Goal: Browse casually: Explore the website without a specific task or goal

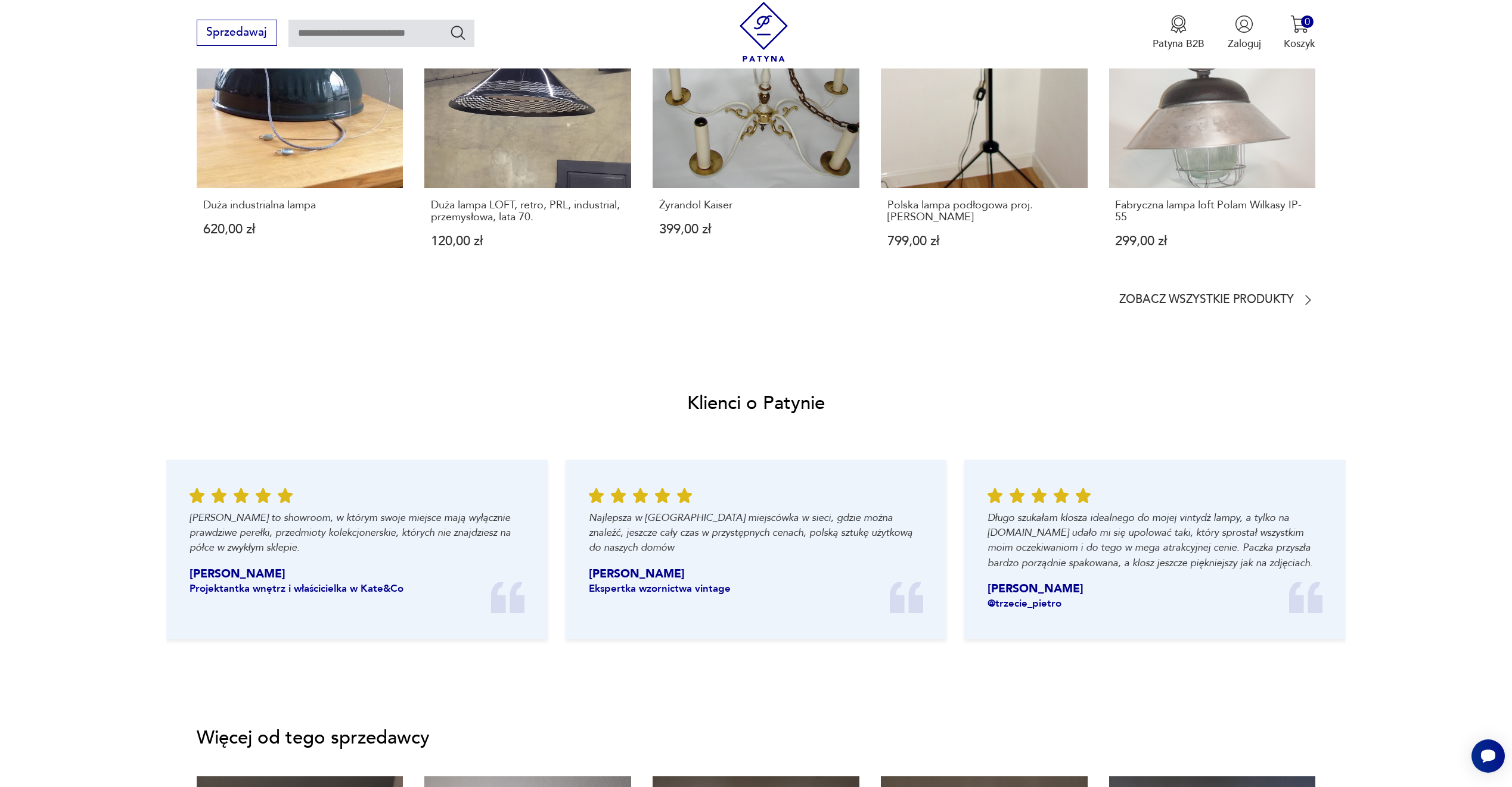
scroll to position [893, 0]
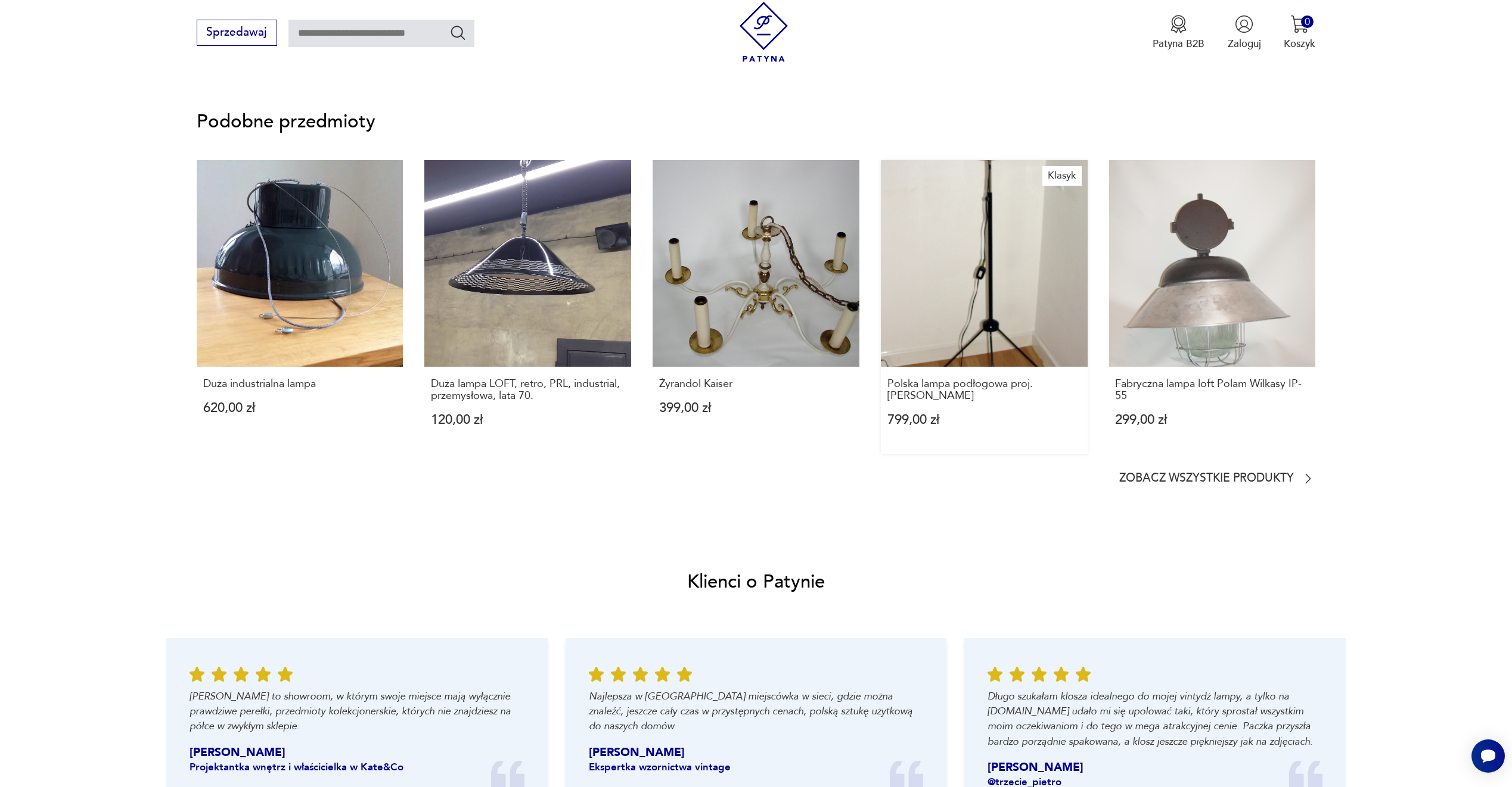
click at [1007, 277] on link "Klasyk Polska lampa podłogowa proj. A.Gałecki 799,00 zł" at bounding box center [984, 307] width 207 height 294
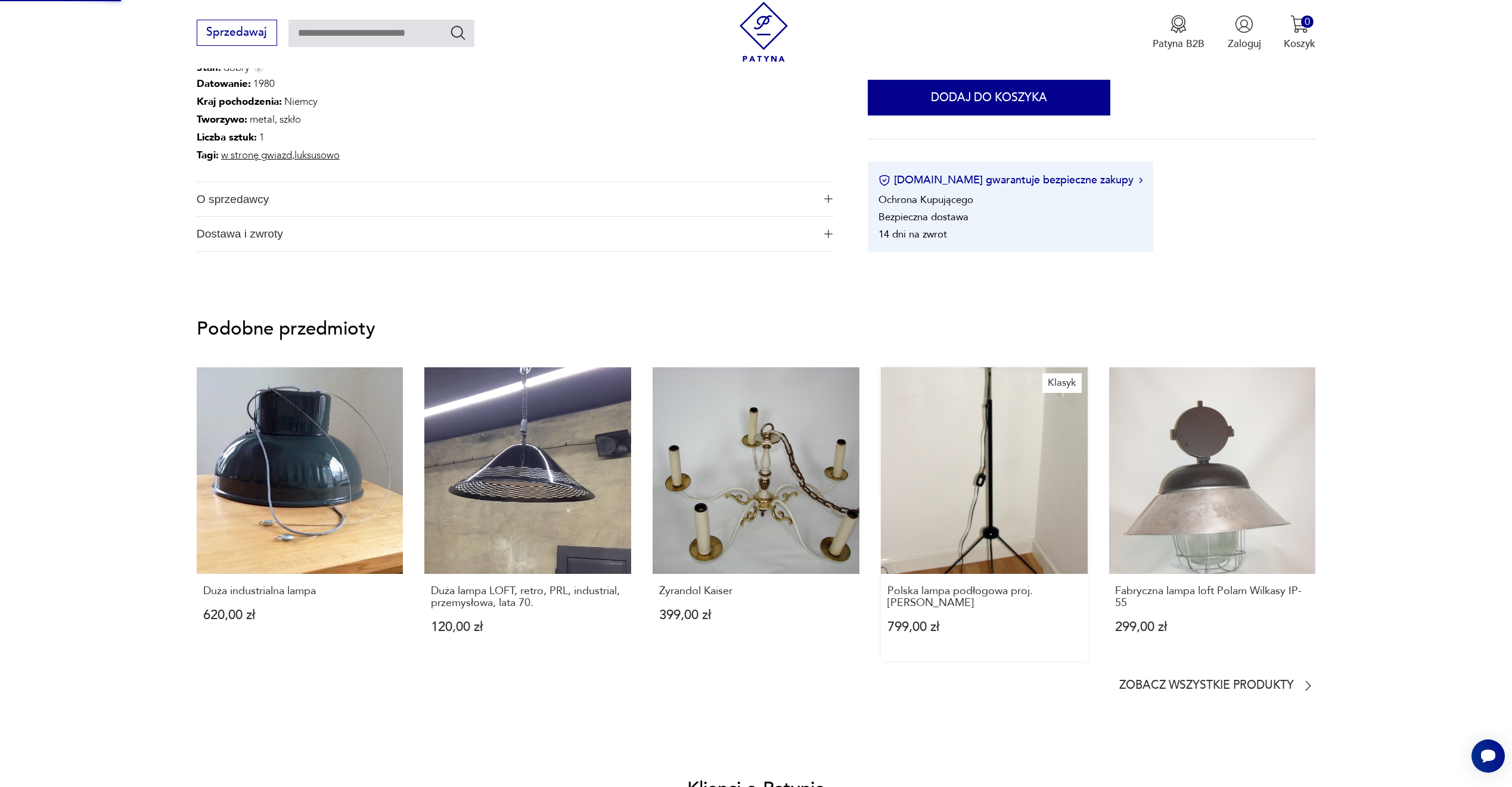
scroll to position [206, 0]
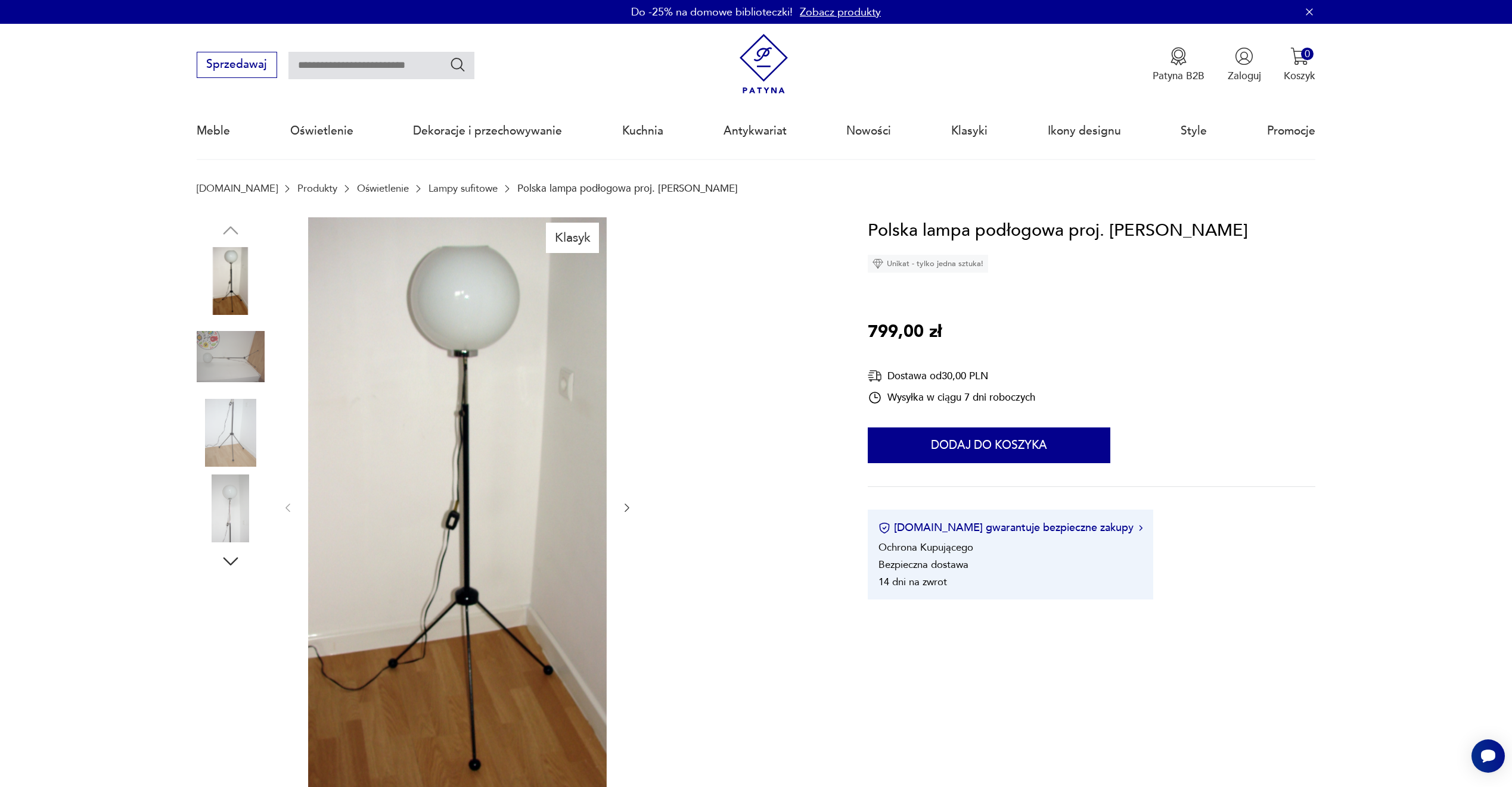
click at [632, 510] on icon "button" at bounding box center [627, 508] width 12 height 12
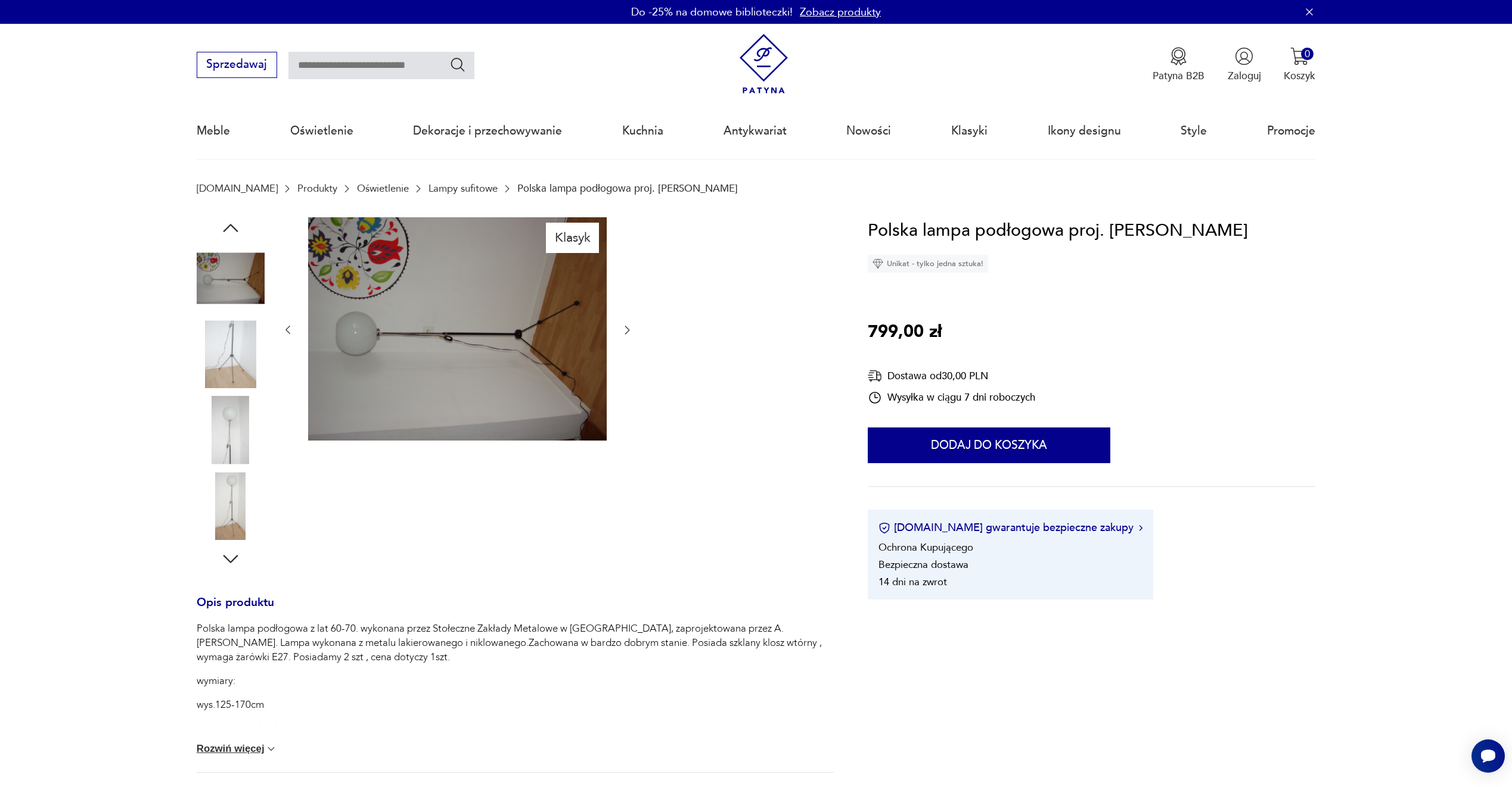
click at [630, 319] on div at bounding box center [458, 330] width 352 height 226
click at [631, 324] on button "button" at bounding box center [627, 330] width 12 height 14
